Goal: Task Accomplishment & Management: Use online tool/utility

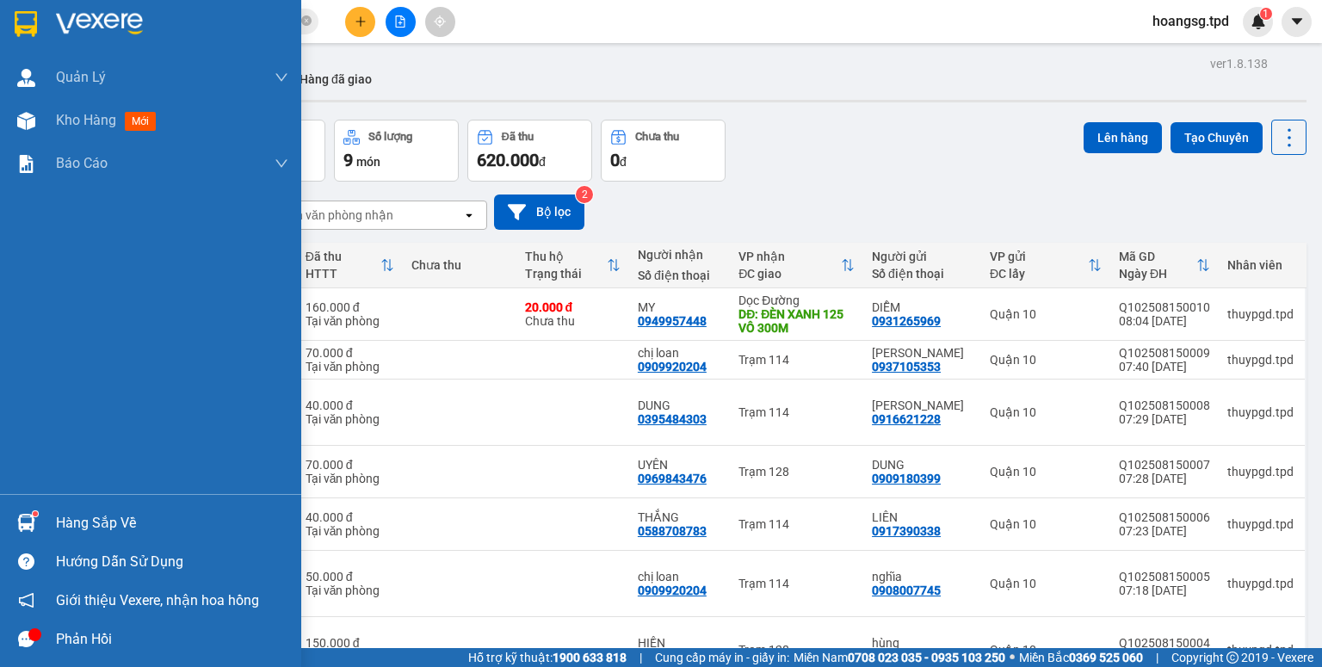
drag, startPoint x: 27, startPoint y: 520, endPoint x: 83, endPoint y: 523, distance: 56.0
click at [28, 520] on img at bounding box center [26, 523] width 18 height 18
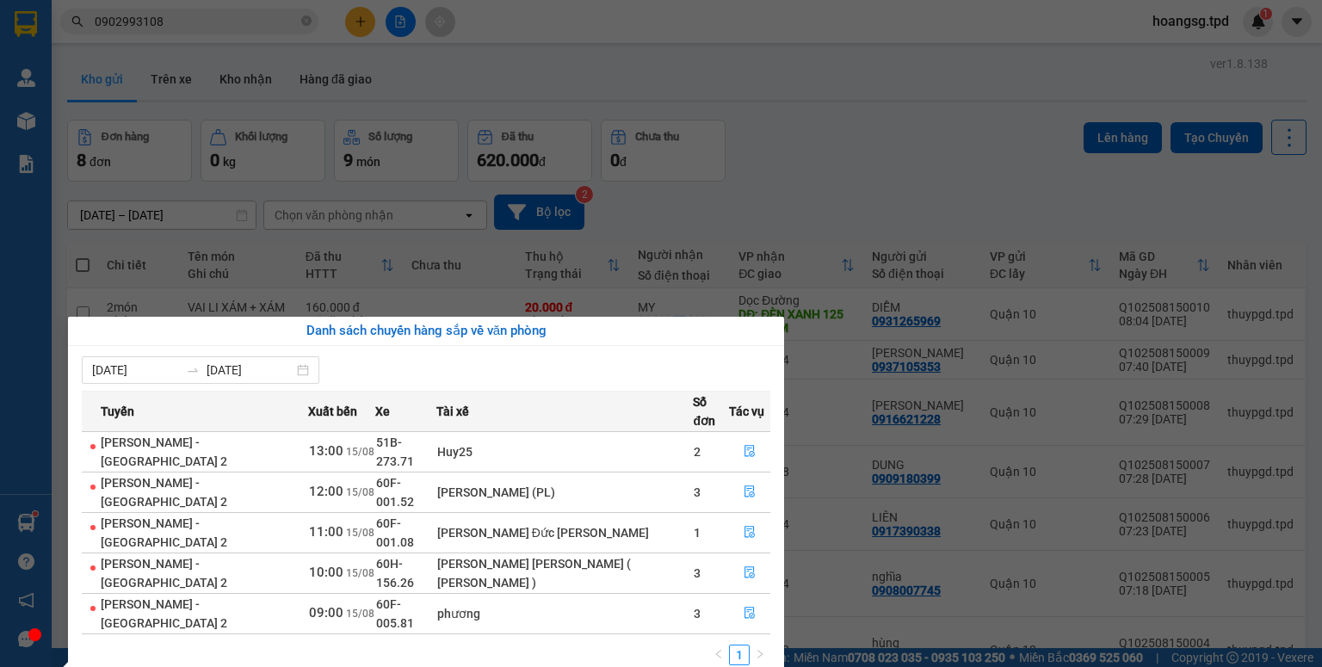
click at [653, 220] on section "Kết quả [PERSON_NAME] ( 1 ) Bộ lọc Mã ĐH Trạng thái Món hàng Thu hộ [PERSON_NAM…" at bounding box center [661, 333] width 1322 height 667
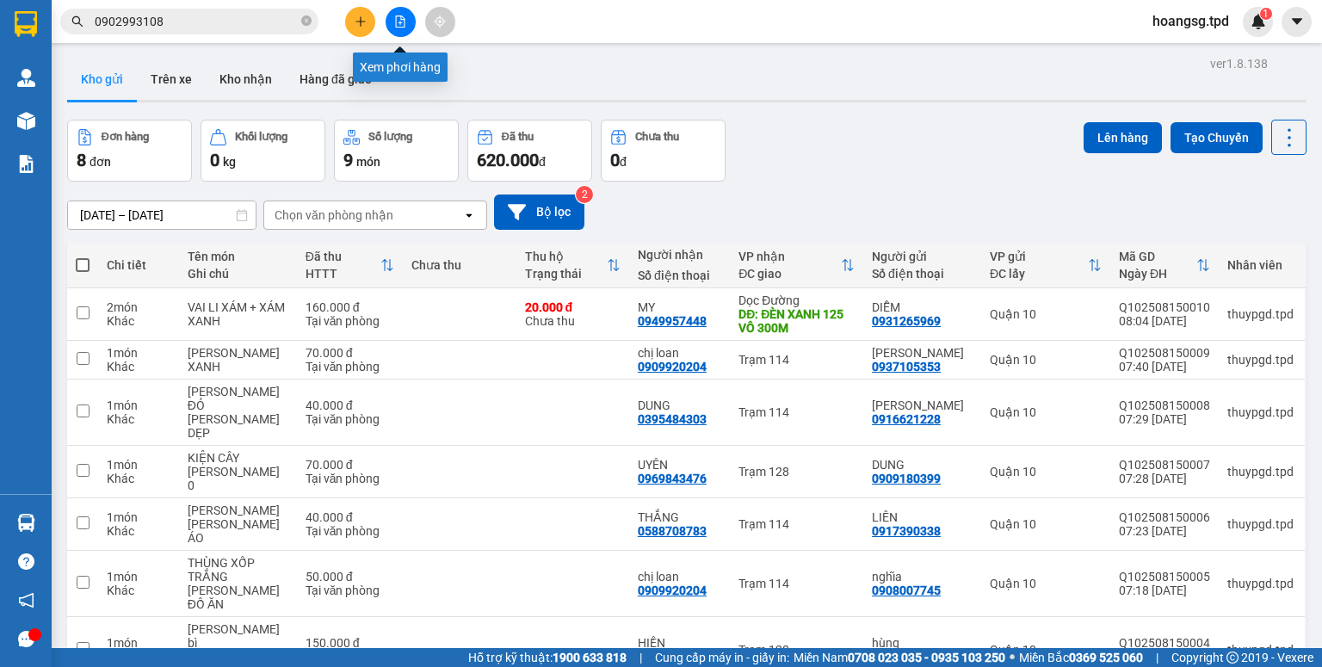
click at [392, 17] on button at bounding box center [401, 22] width 30 height 30
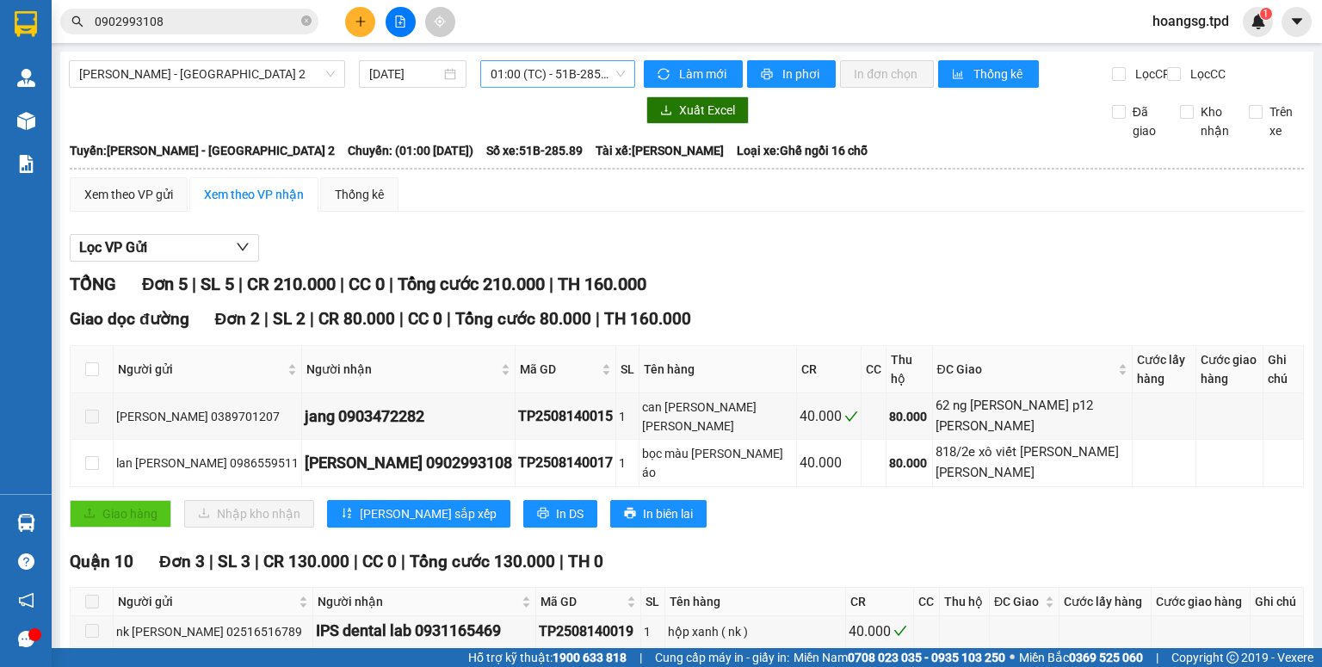
click at [539, 69] on span "01:00 (TC) - 51B-285.89" at bounding box center [558, 74] width 135 height 26
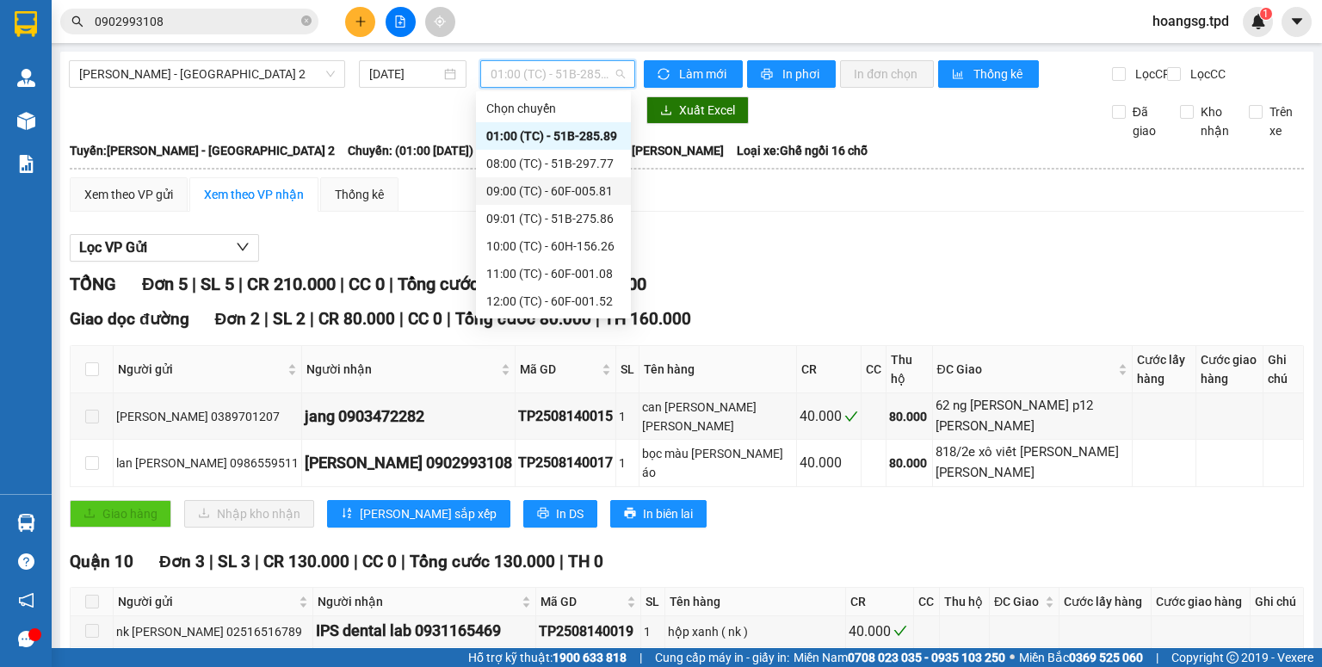
scroll to position [28, 0]
click at [594, 136] on div "08:00 (TC) - 51B-297.77" at bounding box center [553, 136] width 134 height 19
